Goal: Information Seeking & Learning: Learn about a topic

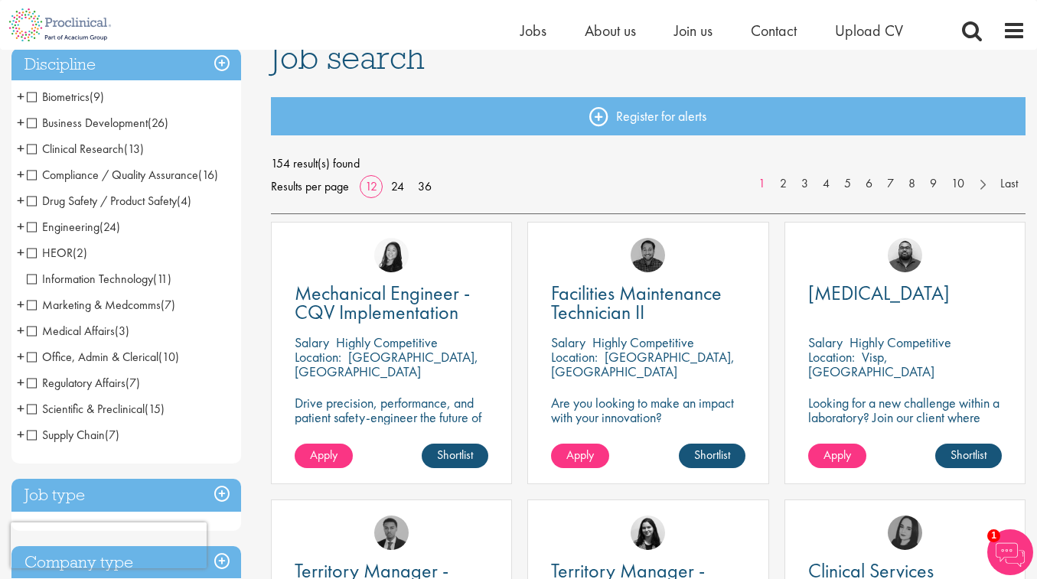
click at [30, 123] on span "Business Development" at bounding box center [87, 123] width 121 height 16
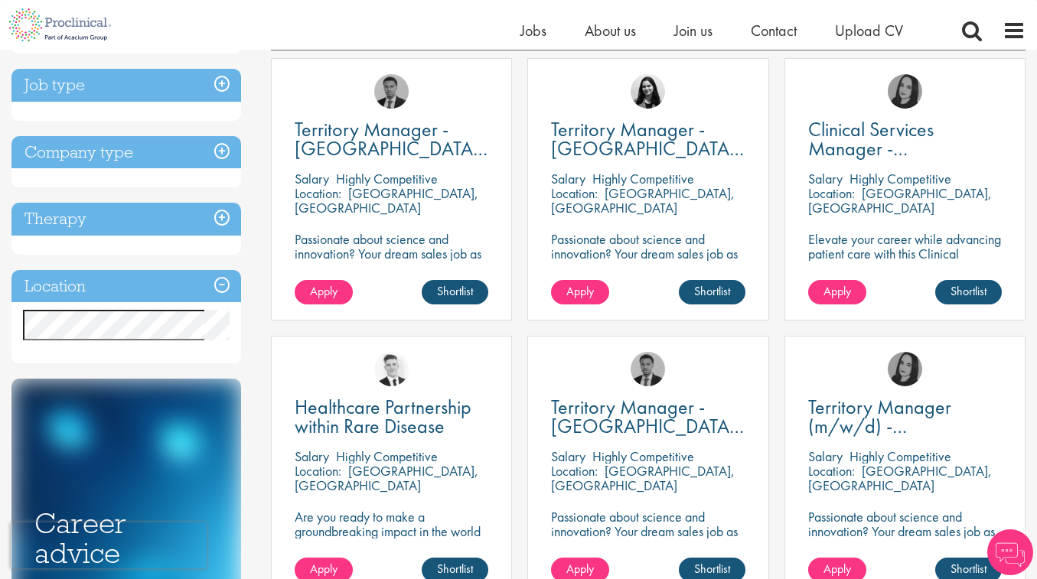
scroll to position [289, 0]
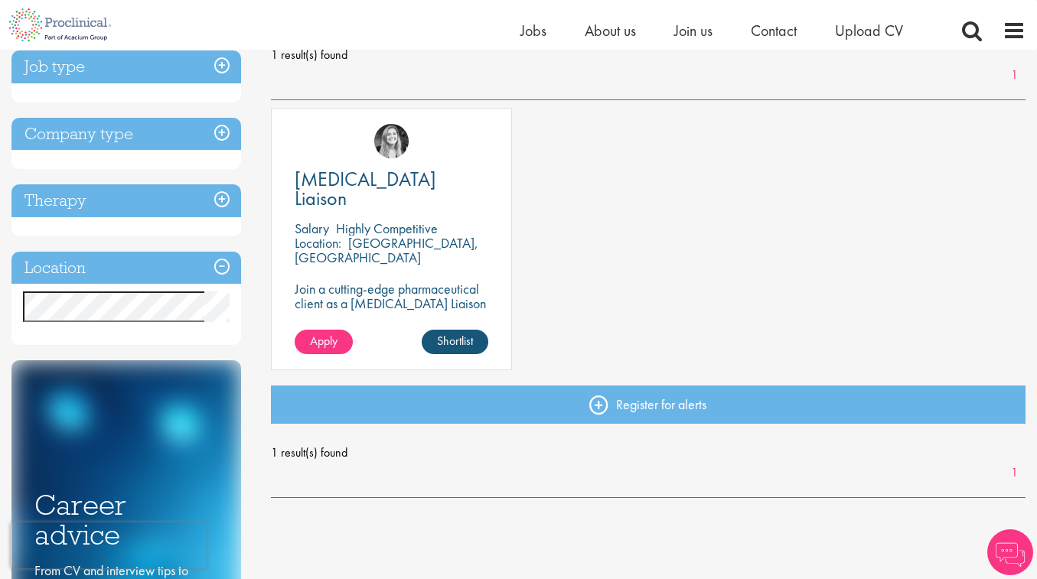
scroll to position [236, 0]
